Goal: Use online tool/utility: Utilize a website feature to perform a specific function

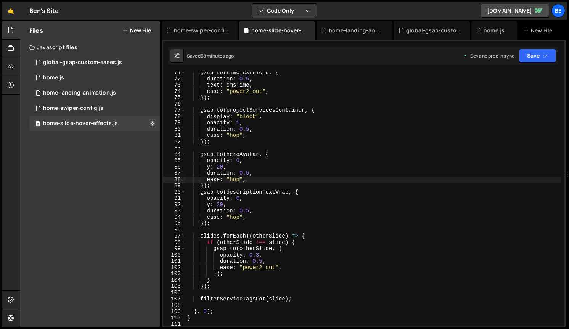
scroll to position [0, 2]
click at [220, 168] on div "gsap . to ( timeTextField , { duration : 0.5 , text : cmsTime , ease : "power2.…" at bounding box center [374, 202] width 376 height 267
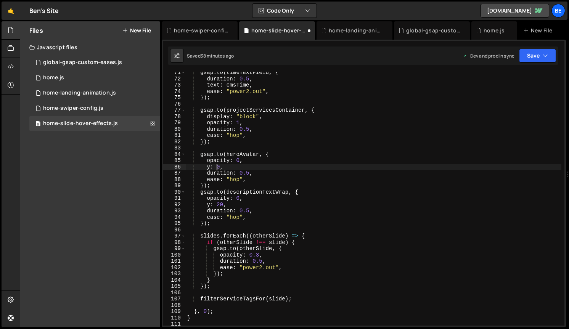
scroll to position [0, 2]
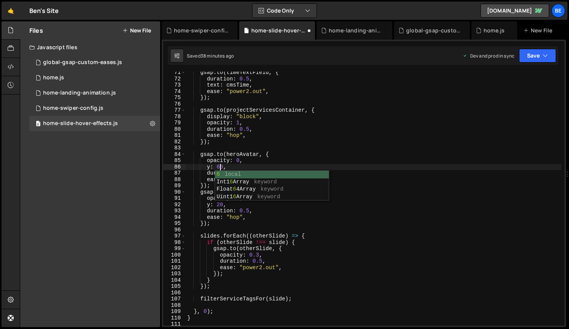
click at [221, 213] on div "gsap . to ( timeTextField , { duration : 0.5 , text : cmsTime , ease : "power2.…" at bounding box center [374, 202] width 376 height 267
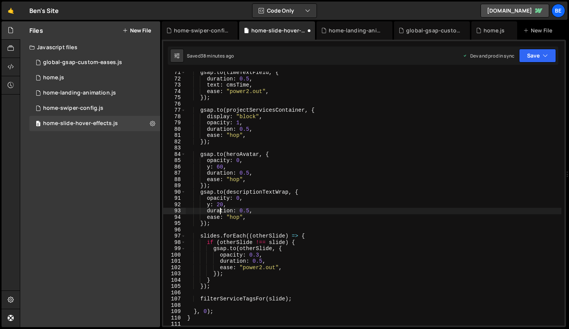
click at [219, 205] on div "gsap . to ( timeTextField , { duration : 0.5 , text : cmsTime , ease : "power2.…" at bounding box center [374, 202] width 376 height 267
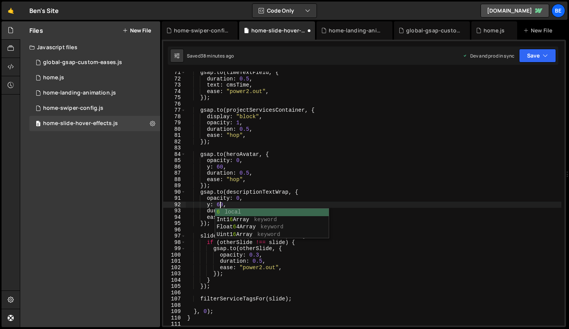
click at [250, 172] on div "gsap . to ( timeTextField , { duration : 0.5 , text : cmsTime , ease : "power2.…" at bounding box center [374, 202] width 376 height 267
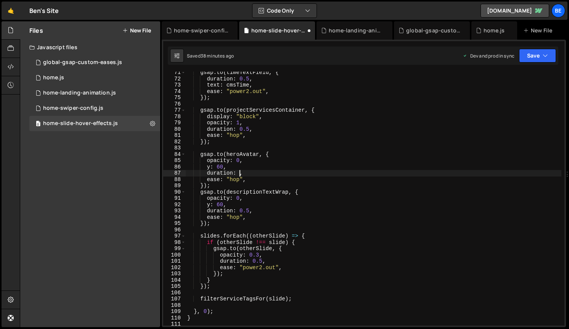
scroll to position [0, 3]
click at [248, 212] on div "gsap . to ( timeTextField , { duration : 0.5 , text : cmsTime , ease : "power2.…" at bounding box center [374, 202] width 376 height 267
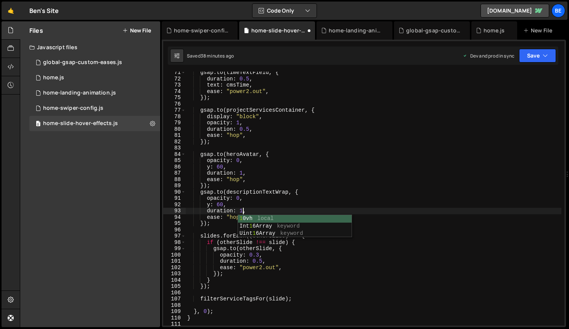
click at [335, 161] on div "gsap . to ( timeTextField , { duration : 0.5 , text : cmsTime , ease : "power2.…" at bounding box center [374, 202] width 376 height 267
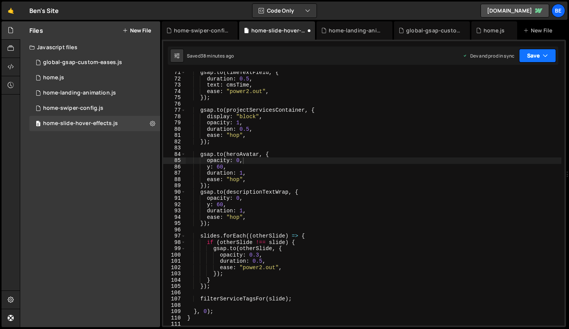
click at [541, 57] on button "Save" at bounding box center [537, 56] width 37 height 14
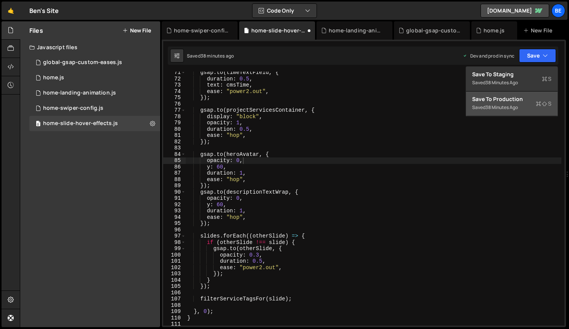
click at [528, 102] on div "Save to Production S" at bounding box center [512, 99] width 79 height 8
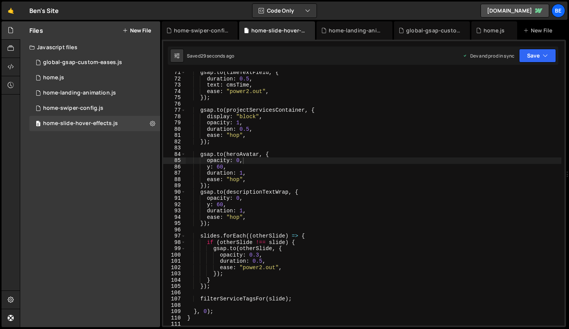
click at [240, 178] on div "gsap . to ( timeTextField , { duration : 0.5 , text : cmsTime , ease : "power2.…" at bounding box center [374, 202] width 376 height 267
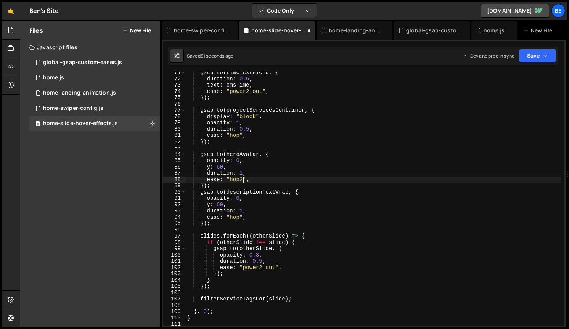
click at [239, 216] on div "gsap . to ( timeTextField , { duration : 0.5 , text : cmsTime , ease : "power2.…" at bounding box center [374, 202] width 376 height 267
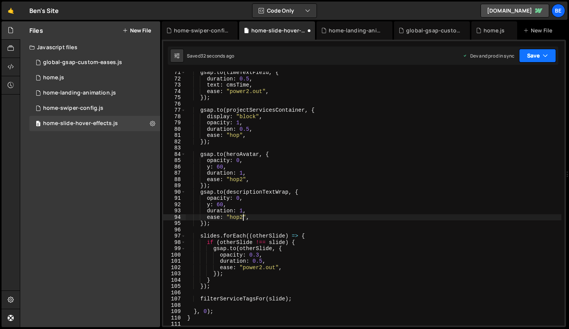
click at [533, 57] on button "Save" at bounding box center [537, 56] width 37 height 14
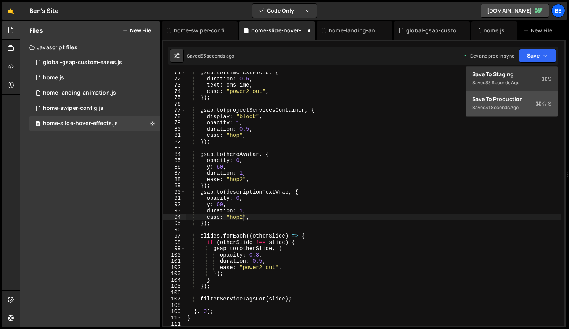
click at [507, 108] on div "31 seconds ago" at bounding box center [502, 107] width 33 height 6
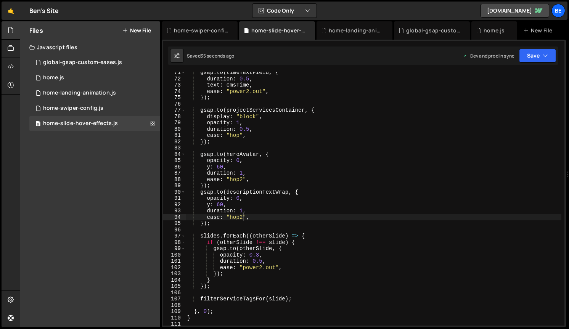
click at [243, 213] on div "gsap . to ( timeTextField , { duration : 0.5 , text : cmsTime , ease : "power2.…" at bounding box center [374, 202] width 376 height 267
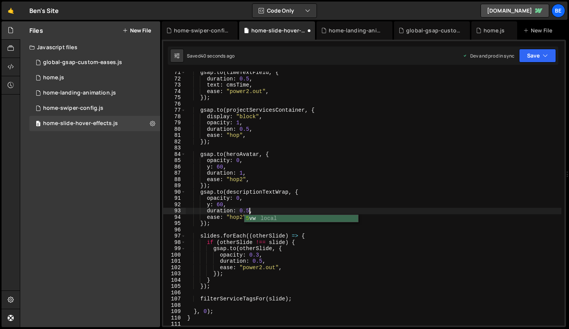
click at [244, 173] on div "gsap . to ( timeTextField , { duration : 0.5 , text : cmsTime , ease : "power2.…" at bounding box center [374, 202] width 376 height 267
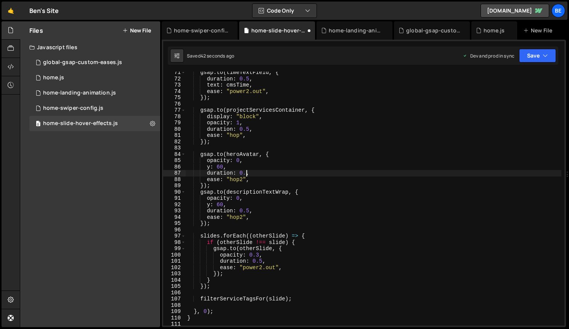
type textarea "duration: 0.5,"
click at [280, 146] on div "gsap . to ( timeTextField , { duration : 0.5 , text : cmsTime , ease : "power2.…" at bounding box center [374, 202] width 376 height 267
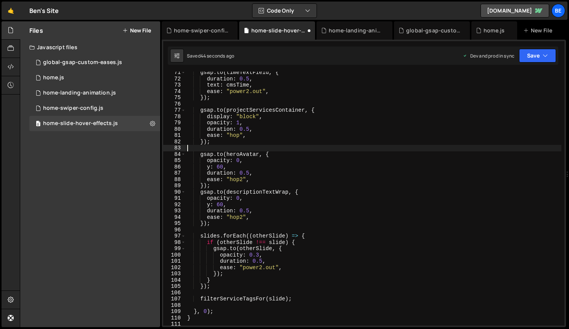
scroll to position [0, 0]
click at [529, 55] on button "Save" at bounding box center [537, 56] width 37 height 14
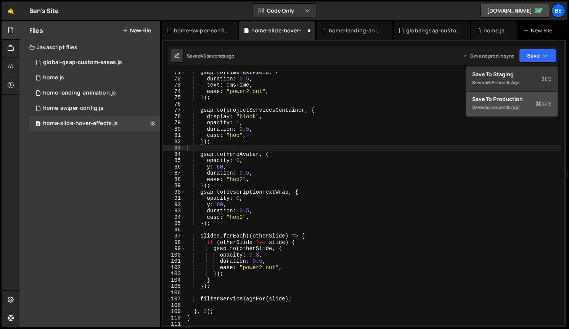
click at [509, 103] on div "Saved 45 seconds ago" at bounding box center [512, 107] width 79 height 9
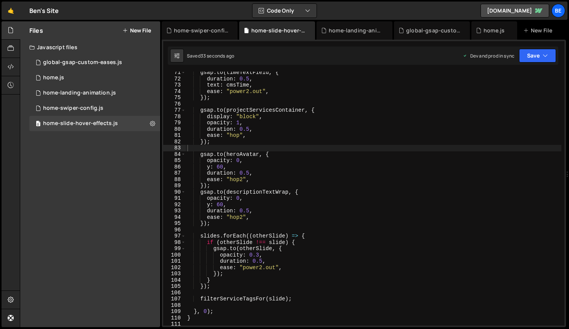
type textarea "y: 60,"
click at [246, 167] on div "gsap . to ( timeTextField , { duration : 0.5 , text : cmsTime , ease : "power2.…" at bounding box center [374, 202] width 376 height 267
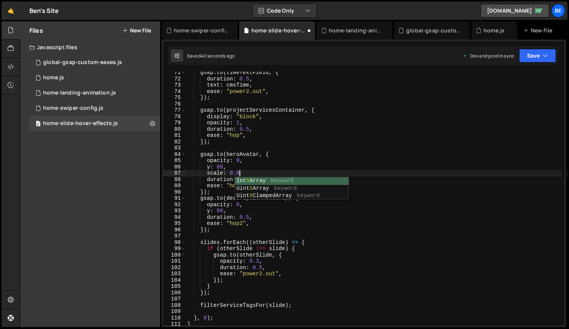
scroll to position [0, 3]
click at [249, 210] on div "gsap . to ( timeTextField , { duration : 0.5 , text : cmsTime , ease : "power2.…" at bounding box center [374, 202] width 376 height 267
type textarea "y: 60,"
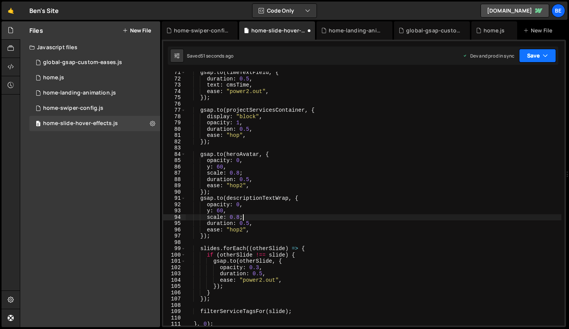
click at [542, 60] on button "Save" at bounding box center [537, 56] width 37 height 14
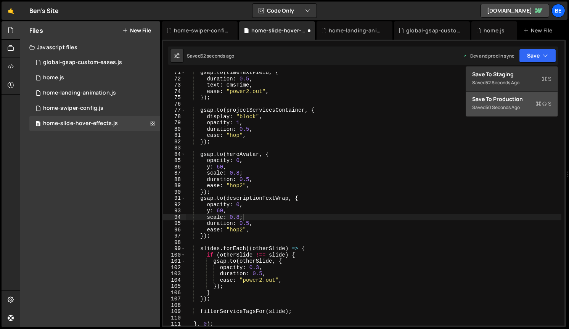
click at [528, 97] on div "Save to Production S" at bounding box center [512, 99] width 79 height 8
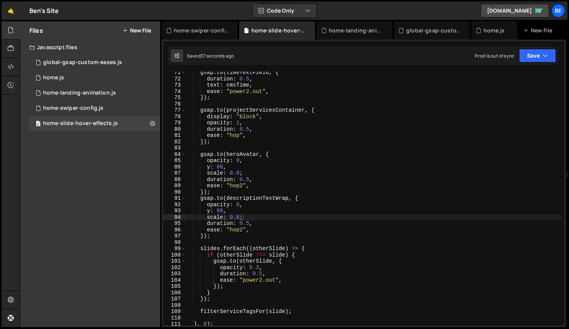
scroll to position [0, 2]
click at [272, 212] on div "gsap . to ( timeTextField , { duration : 0.5 , text : cmsTime , ease : "power2.…" at bounding box center [374, 202] width 376 height 267
click at [247, 219] on div "gsap . to ( timeTextField , { duration : 0.5 , text : cmsTime , ease : "power2.…" at bounding box center [374, 202] width 376 height 267
click at [246, 174] on div "gsap . to ( timeTextField , { duration : 0.5 , text : cmsTime , ease : "power2.…" at bounding box center [374, 202] width 376 height 267
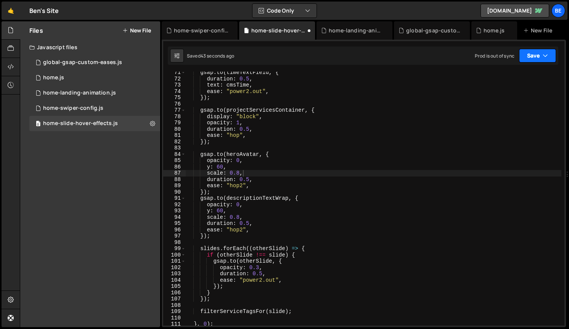
click at [531, 54] on button "Save" at bounding box center [537, 56] width 37 height 14
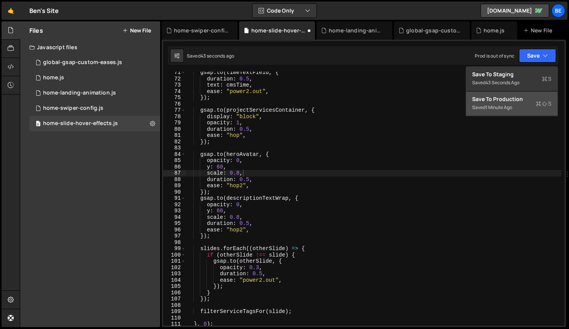
click at [502, 105] on div "1 minute ago" at bounding box center [499, 107] width 27 height 6
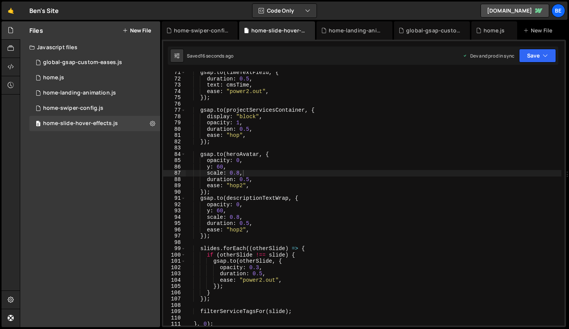
click at [240, 173] on div "gsap . to ( timeTextField , { duration : 0.5 , text : cmsTime , ease : "power2.…" at bounding box center [374, 202] width 376 height 267
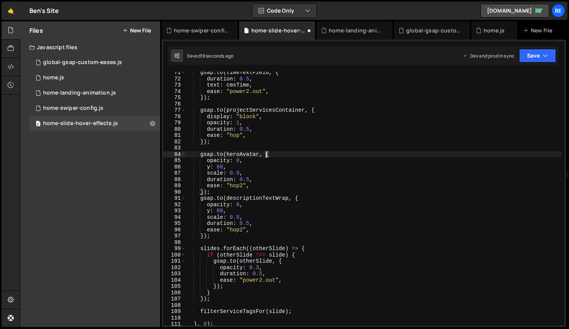
click at [267, 155] on div "gsap . to ( timeTextField , { duration : 0.5 , text : cmsTime , ease : "power2.…" at bounding box center [374, 202] width 376 height 267
click at [238, 218] on div "gsap . to ( timeTextField , { duration : 0.5 , text : cmsTime , ease : "power2.…" at bounding box center [374, 202] width 376 height 267
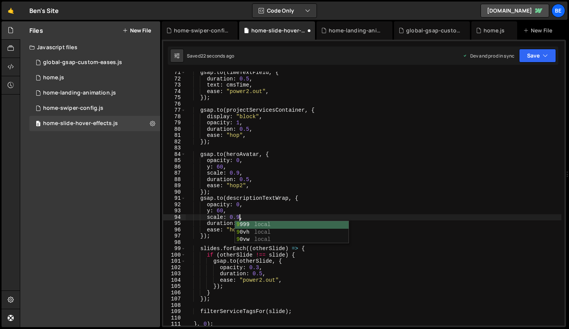
click at [275, 213] on div "gsap . to ( timeTextField , { duration : 0.5 , text : cmsTime , ease : "power2.…" at bounding box center [374, 202] width 376 height 267
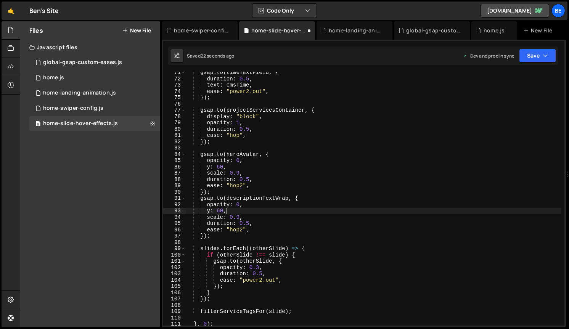
scroll to position [0, 2]
drag, startPoint x: 244, startPoint y: 217, endPoint x: 208, endPoint y: 218, distance: 35.5
click at [208, 218] on div "gsap . to ( timeTextField , { duration : 0.5 , text : cmsTime , ease : "power2.…" at bounding box center [374, 202] width 376 height 267
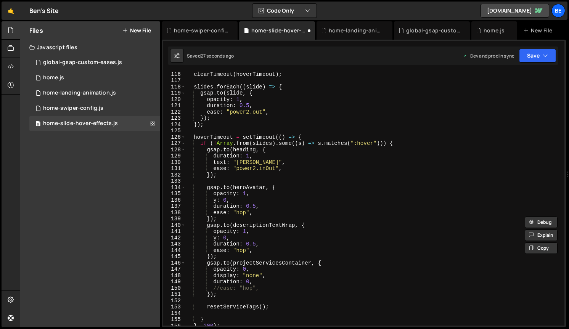
scroll to position [729, 0]
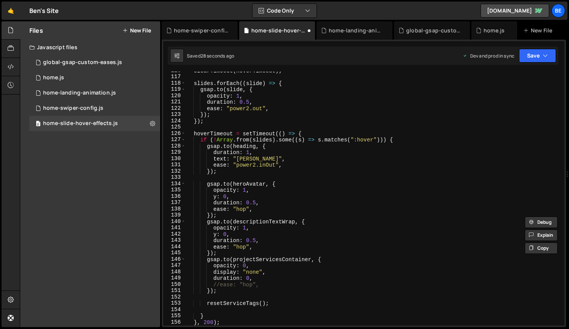
click at [264, 204] on div "clearTimeout ( hoverTimeout ) ; slides . forEach (( slide ) => { gsap . to ( sl…" at bounding box center [374, 201] width 376 height 267
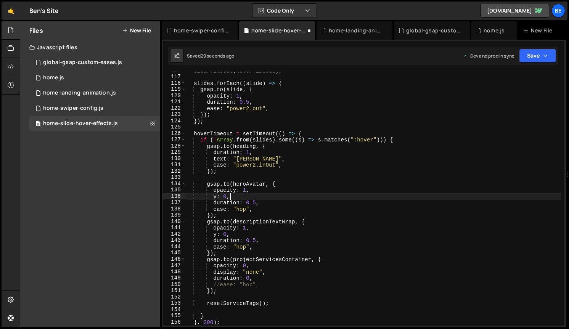
click at [255, 197] on div "clearTimeout ( hoverTimeout ) ; slides . forEach (( slide ) => { gsap . to ( sl…" at bounding box center [374, 201] width 376 height 267
type textarea "y: 0,"
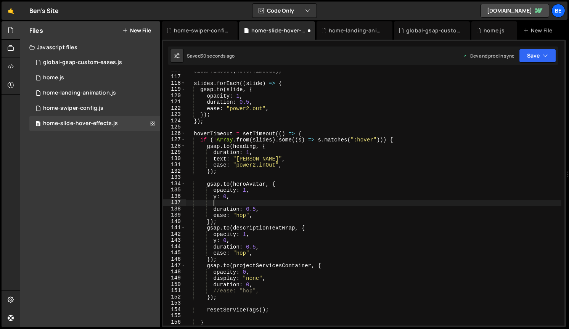
paste textarea "scale: 0.9,"
click at [246, 205] on div "clearTimeout ( hoverTimeout ) ; slides . forEach (( slide ) => { gsap . to ( sl…" at bounding box center [374, 201] width 376 height 267
drag, startPoint x: 244, startPoint y: 203, endPoint x: 214, endPoint y: 204, distance: 29.4
click at [214, 204] on div "clearTimeout ( hoverTimeout ) ; slides . forEach (( slide ) => { gsap . to ( sl…" at bounding box center [374, 201] width 376 height 267
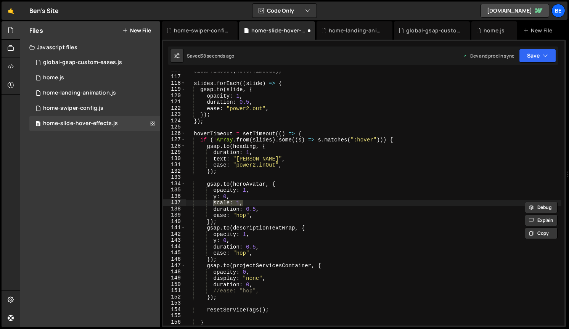
click at [254, 241] on div "clearTimeout ( hoverTimeout ) ; slides . forEach (( slide ) => { gsap . to ( sl…" at bounding box center [374, 201] width 376 height 267
type textarea "y: 0,"
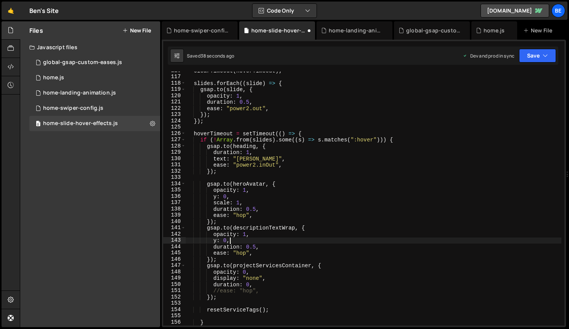
scroll to position [0, 2]
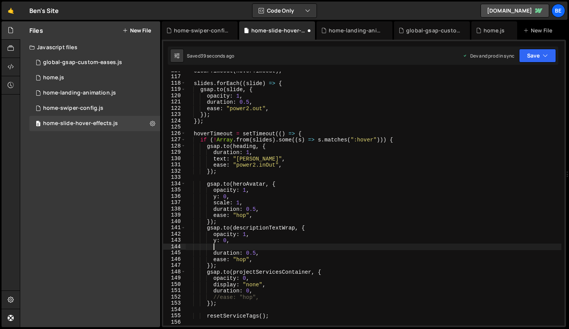
paste textarea "scale: 1,"
click at [531, 52] on button "Save" at bounding box center [537, 56] width 37 height 14
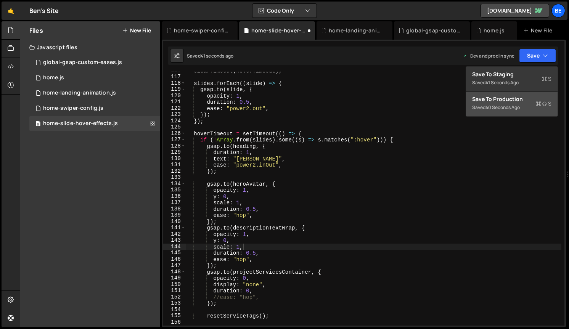
click at [514, 102] on div "Save to Production S" at bounding box center [512, 99] width 79 height 8
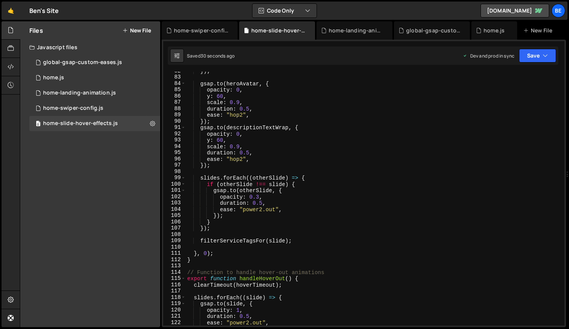
scroll to position [510, 0]
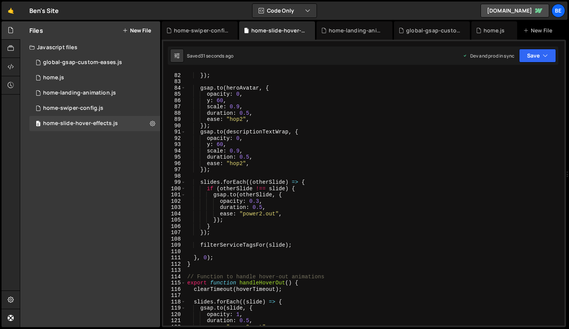
click at [219, 145] on div "ease : "hop" , }) ; gsap . to ( heroAvatar , { opacity : 0 , y : 60 , scale : 0…" at bounding box center [374, 199] width 376 height 267
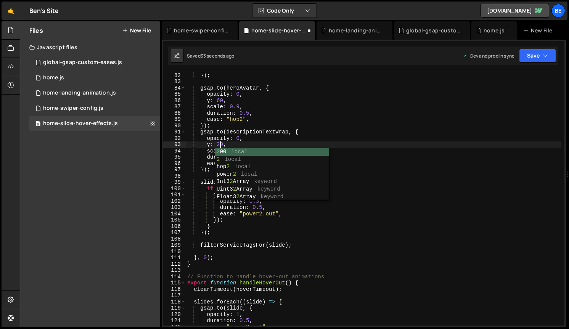
scroll to position [0, 2]
click at [219, 102] on div "ease : "hop" , }) ; gsap . to ( heroAvatar , { opacity : 0 , y : 60 , scale : 0…" at bounding box center [374, 199] width 376 height 267
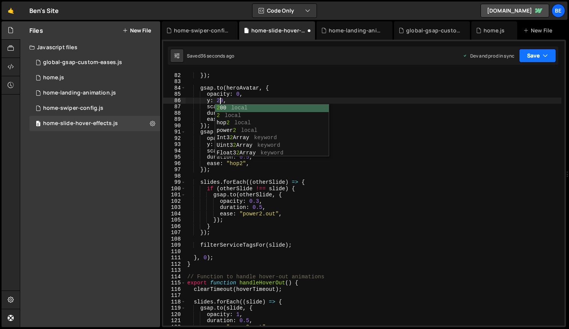
click at [534, 61] on button "Save" at bounding box center [537, 56] width 37 height 14
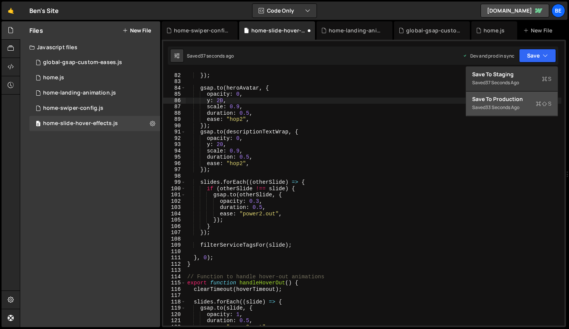
click at [526, 102] on div "Save to Production S" at bounding box center [512, 99] width 79 height 8
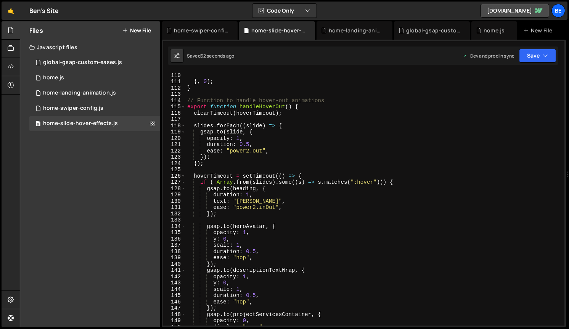
scroll to position [689, 0]
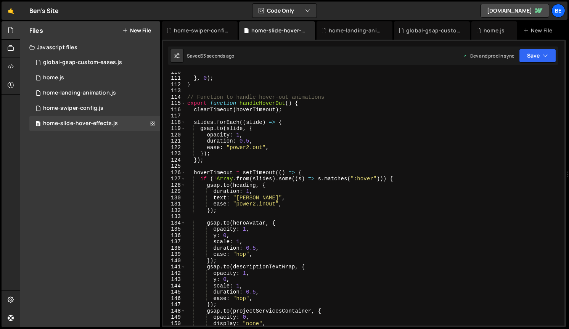
click at [246, 254] on div "} , 0 ) ; } // Function to handle hover-out animations export function handleHo…" at bounding box center [374, 202] width 376 height 267
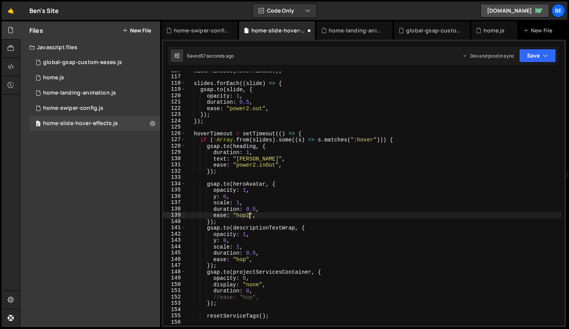
scroll to position [0, 4]
click at [245, 261] on div "clearTimeout ( hoverTimeout ) ; slides . forEach (( slide ) => { gsap . to ( sl…" at bounding box center [374, 201] width 376 height 267
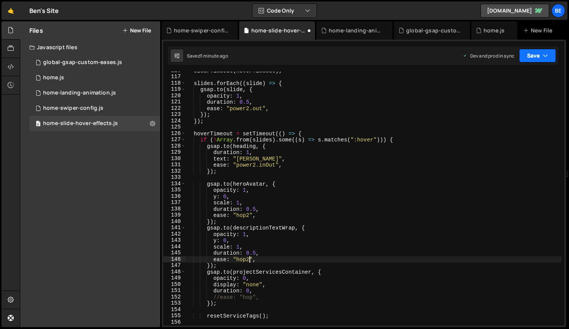
click at [540, 55] on button "Save" at bounding box center [537, 56] width 37 height 14
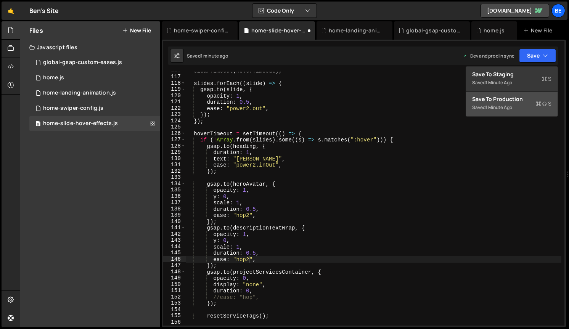
click at [517, 102] on div "Save to Production S" at bounding box center [512, 99] width 79 height 8
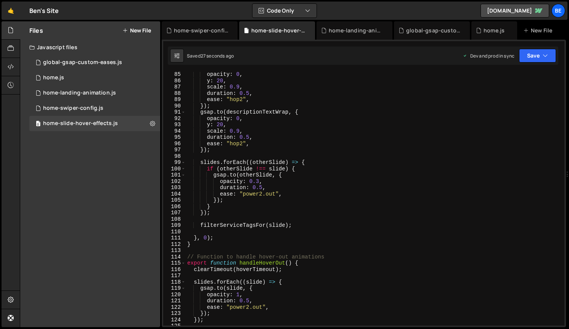
scroll to position [516, 0]
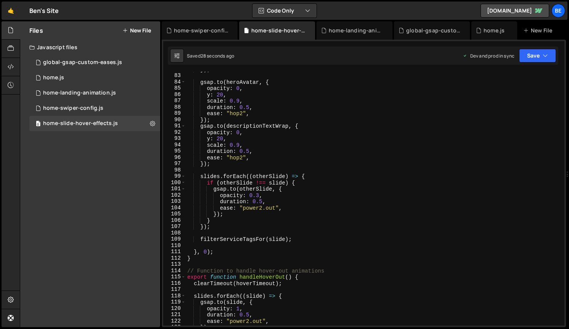
click at [208, 141] on div "}) ; gsap . to ( heroAvatar , { opacity : 0 , y : 20 , scale : 0.9 , duration :…" at bounding box center [374, 199] width 376 height 267
click at [206, 97] on div "}) ; gsap . to ( heroAvatar , { opacity : 0 , y : 20 , scale : 0.9 , duration :…" at bounding box center [374, 199] width 376 height 267
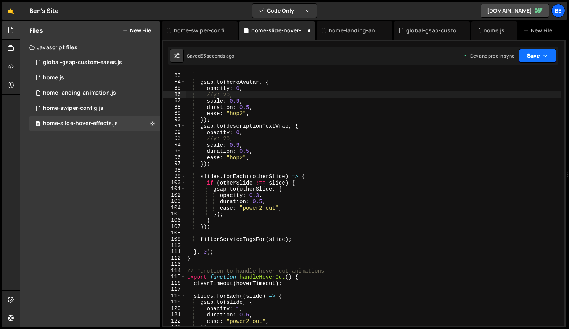
click at [525, 58] on button "Save" at bounding box center [537, 56] width 37 height 14
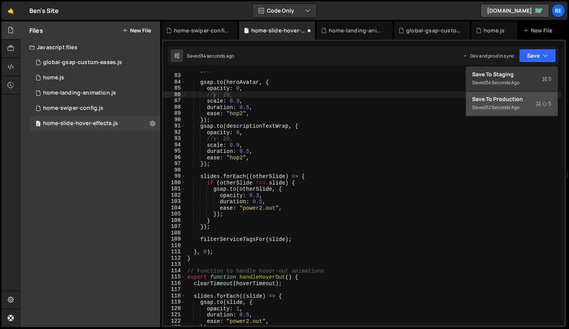
click at [513, 102] on div "Save to Production S" at bounding box center [512, 99] width 79 height 8
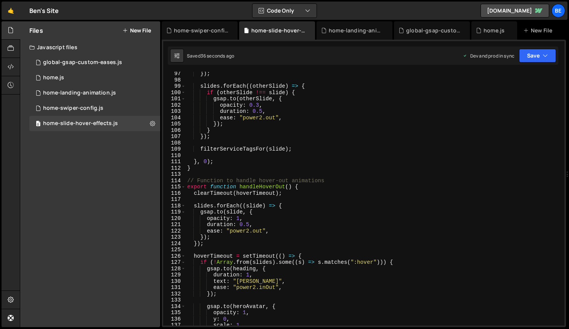
scroll to position [619, 0]
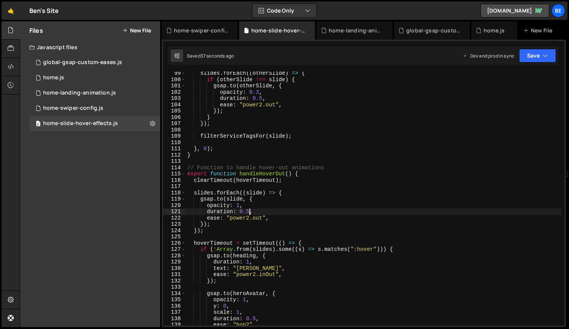
click at [249, 211] on div "slides . forEach (( otherSlide ) => { if ( otherSlide !== slide ) { gsap . to (…" at bounding box center [374, 203] width 376 height 267
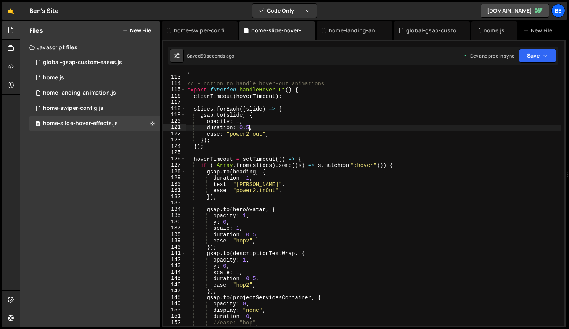
scroll to position [710, 0]
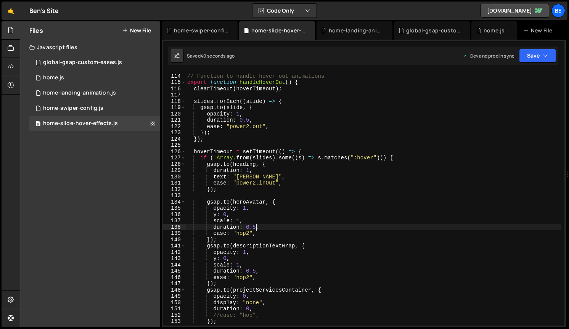
click at [256, 228] on div "// Function to handle hover-out animations export function handleHoverOut ( ) {…" at bounding box center [374, 200] width 376 height 267
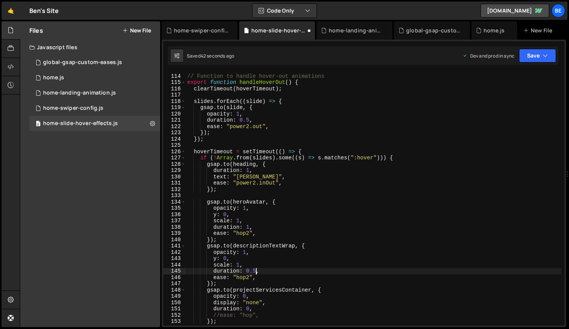
click at [255, 272] on div "// Function to handle hover-out animations export function handleHoverOut ( ) {…" at bounding box center [374, 200] width 376 height 267
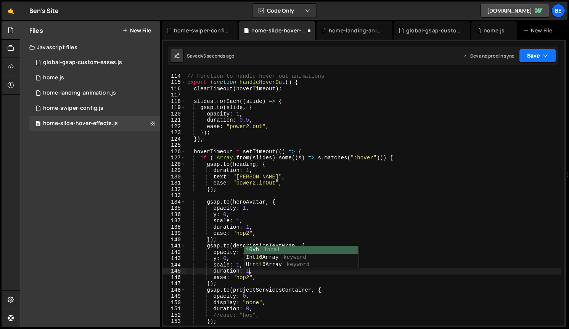
click at [528, 57] on button "Save" at bounding box center [537, 56] width 37 height 14
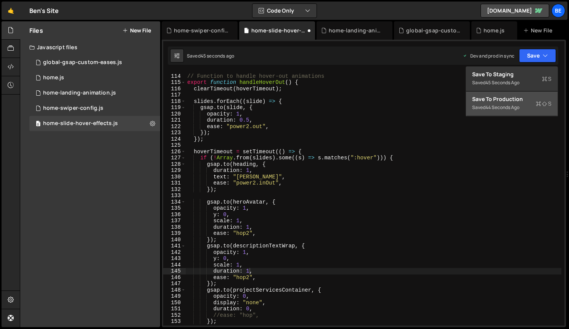
click at [513, 101] on div "Save to Production S" at bounding box center [512, 99] width 79 height 8
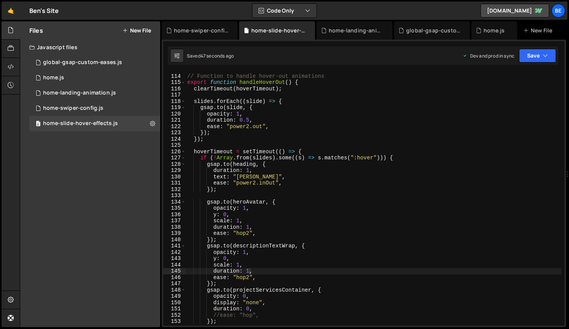
click at [248, 272] on div "// Function to handle hover-out animations export function handleHoverOut ( ) {…" at bounding box center [374, 200] width 376 height 267
click at [250, 226] on div "// Function to handle hover-out animations export function handleHoverOut ( ) {…" at bounding box center [374, 200] width 376 height 267
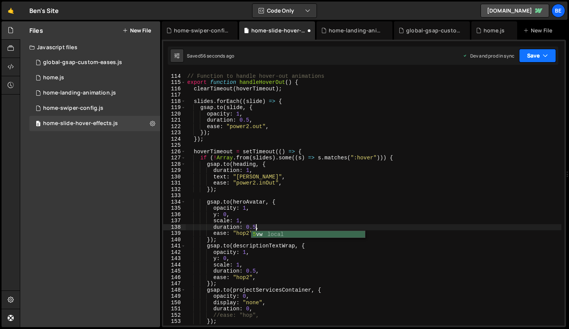
type textarea "duration: 0.5,"
click at [538, 53] on button "Save" at bounding box center [537, 56] width 37 height 14
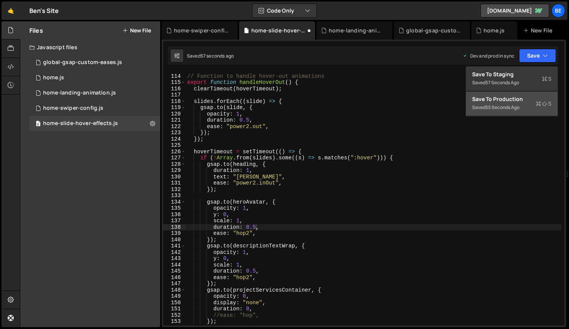
click at [526, 100] on div "Save to Production S" at bounding box center [512, 99] width 79 height 8
